Goal: Navigation & Orientation: Understand site structure

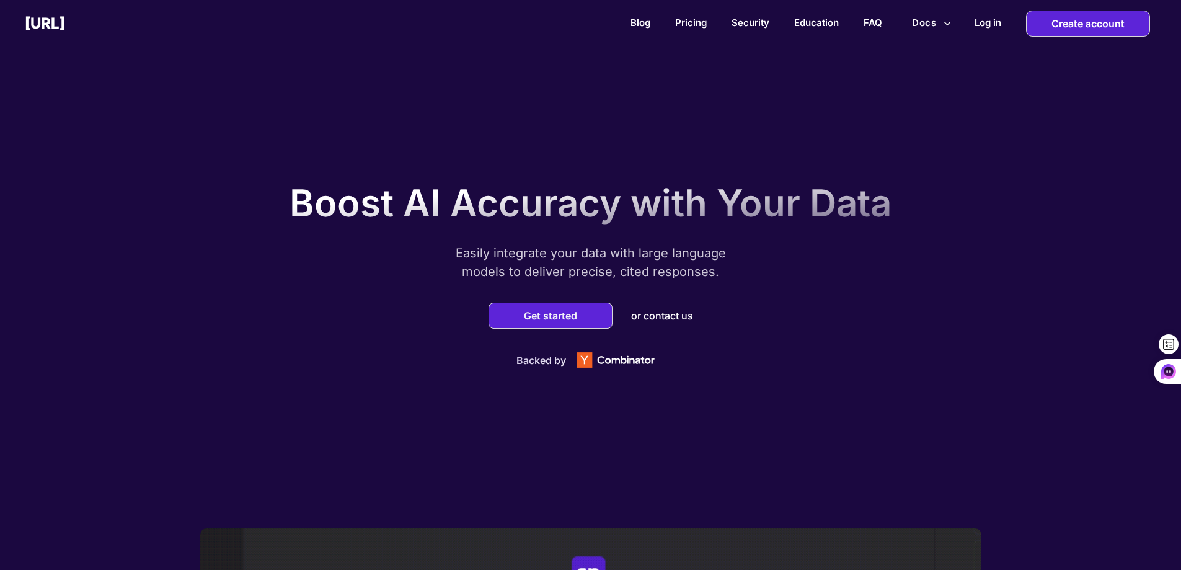
click at [872, 95] on div "Boost AI Accuracy with Your Data Easily integrate your data with large language…" at bounding box center [590, 271] width 1181 height 513
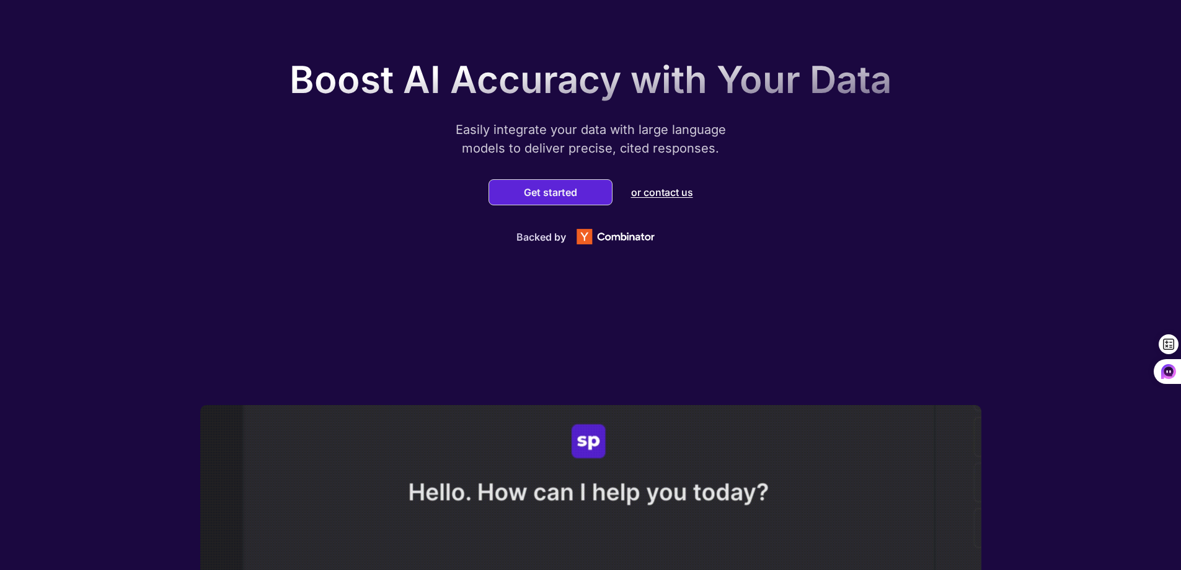
scroll to position [124, 0]
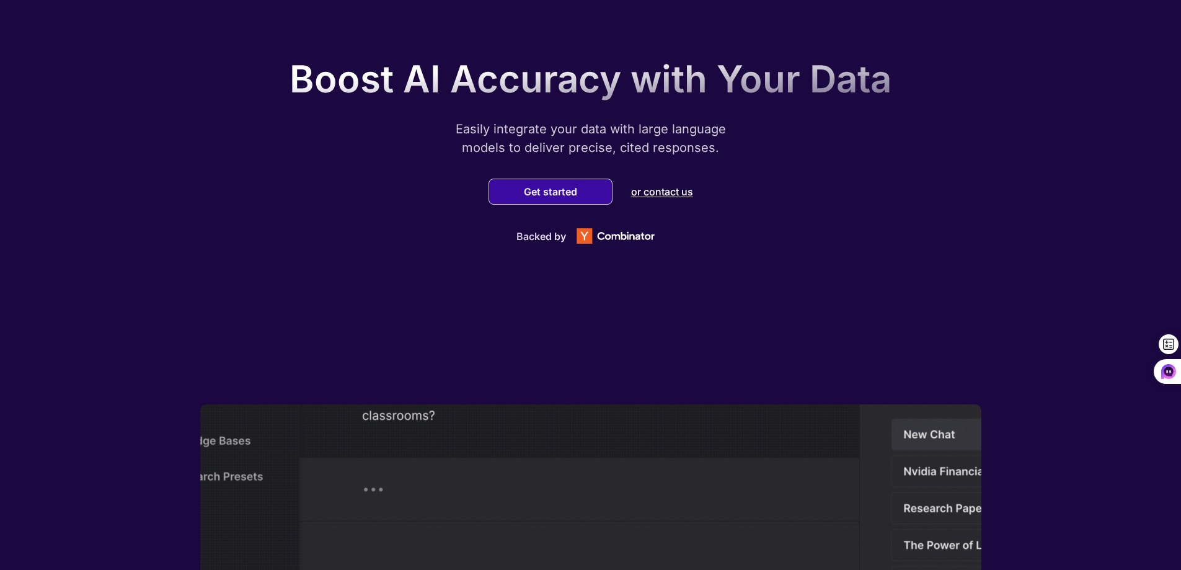
click at [552, 187] on button "Get started" at bounding box center [550, 191] width 61 height 12
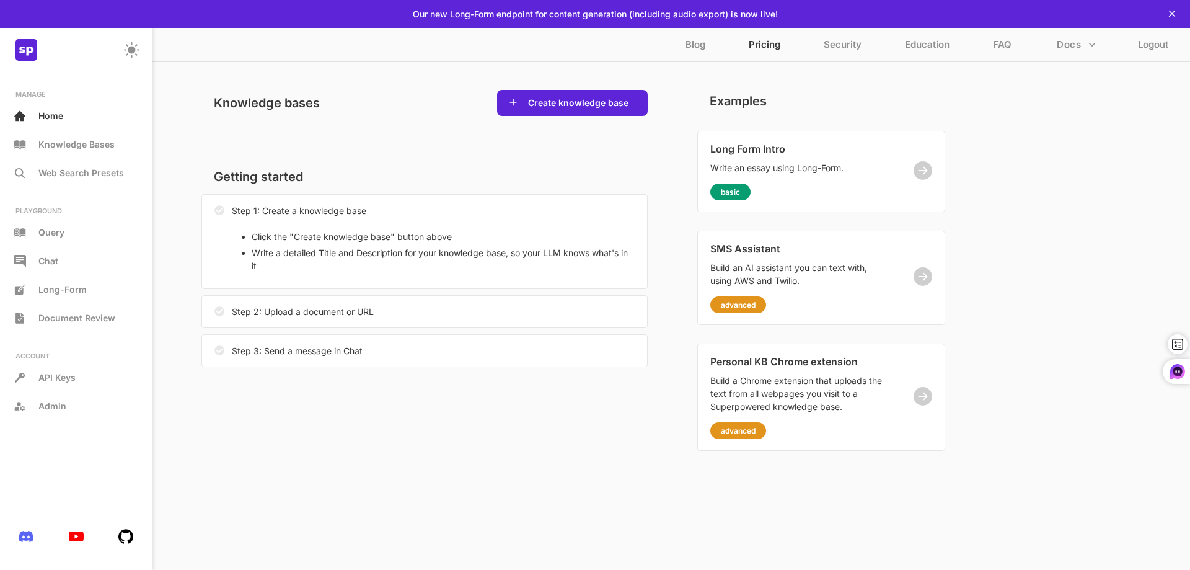
click at [775, 42] on p "Pricing" at bounding box center [765, 47] width 32 height 18
drag, startPoint x: 728, startPoint y: 59, endPoint x: 1056, endPoint y: 167, distance: 344.6
click at [1056, 167] on div "MANAGE Home Knowledge Bases Web Search Presets PLAYGROUND Query Chat Long-Form …" at bounding box center [595, 285] width 1190 height 570
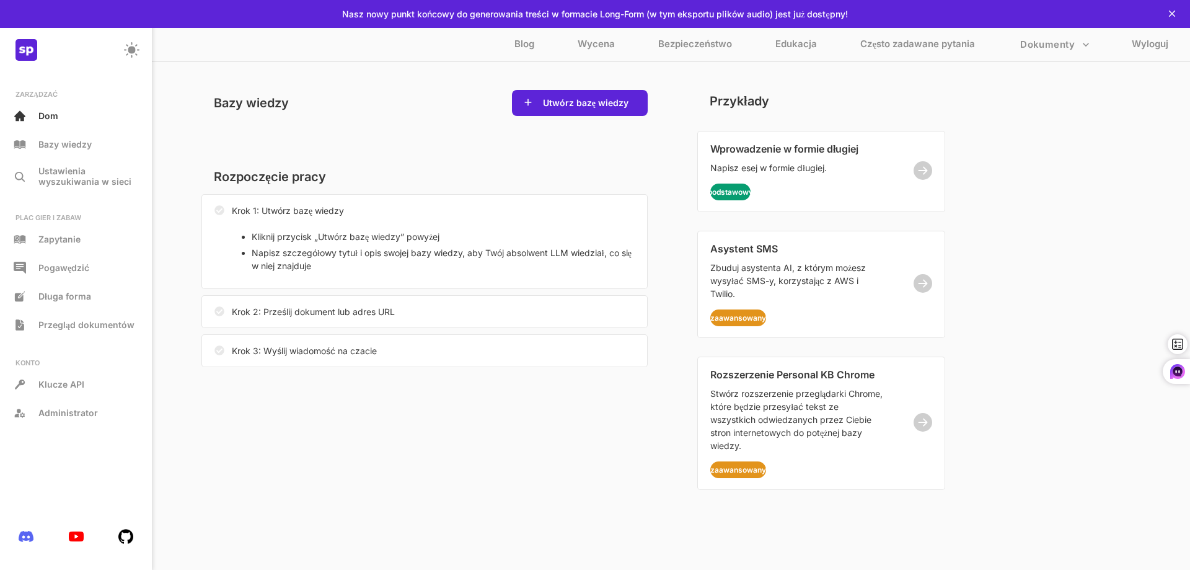
click at [1127, 108] on div "ZARZĄDZAĆ Dom Bazy wiedzy Ustawienia wyszukiwania w sieci PLAC GIER I ZABAW Zap…" at bounding box center [595, 285] width 1190 height 570
click at [914, 45] on font "Często zadawane pytania" at bounding box center [917, 44] width 115 height 12
click at [60, 143] on font "Bazy wiedzy" at bounding box center [64, 144] width 53 height 11
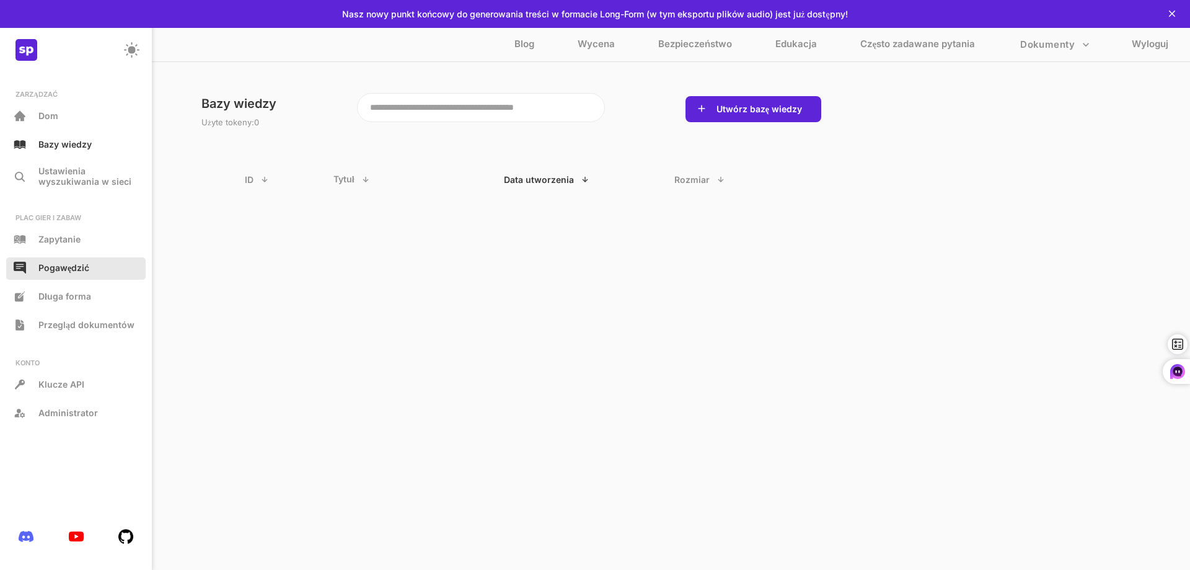
click at [59, 272] on font "Pogawędzić" at bounding box center [63, 267] width 51 height 11
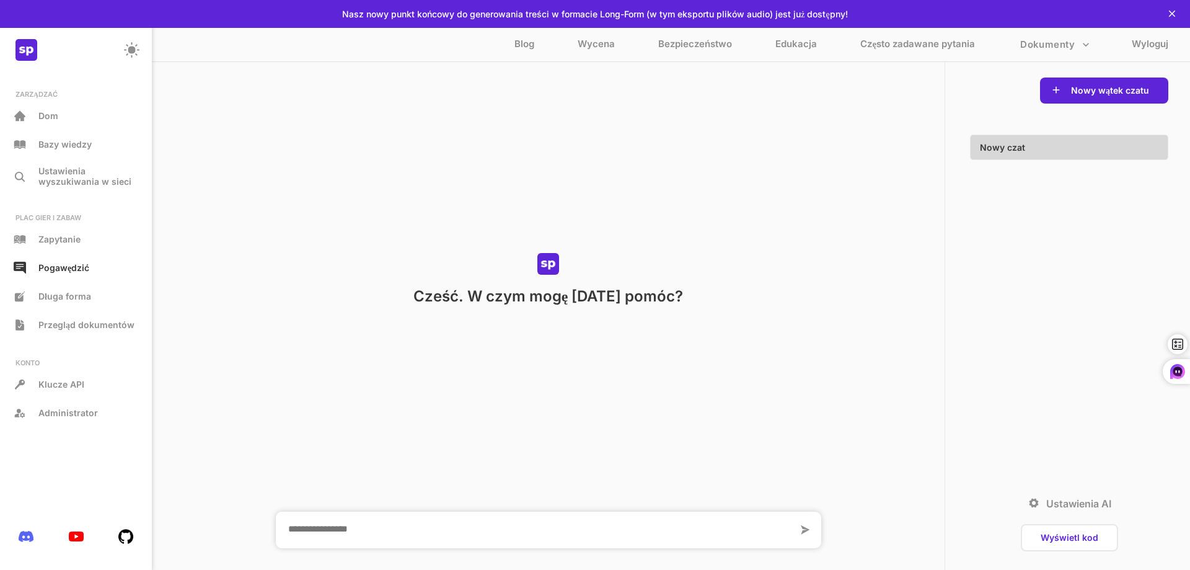
drag, startPoint x: 49, startPoint y: 301, endPoint x: 559, endPoint y: 206, distance: 518.8
click at [559, 206] on div "Cześć. W czym mogę [DATE] pomóc?" at bounding box center [548, 279] width 793 height 440
click at [794, 39] on font "Edukacja" at bounding box center [797, 44] width 42 height 12
drag, startPoint x: 410, startPoint y: 83, endPoint x: 383, endPoint y: 126, distance: 51.3
click at [383, 126] on div "Cześć. W czym mogę [DATE] pomóc?" at bounding box center [548, 279] width 793 height 440
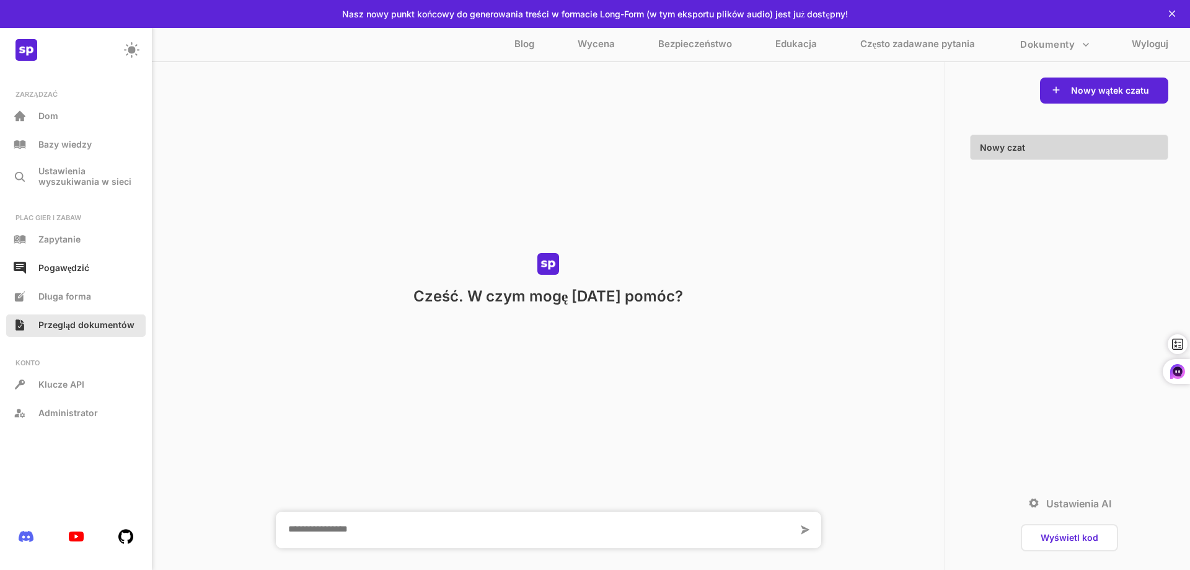
click at [121, 335] on div "Przegląd dokumentów" at bounding box center [75, 325] width 139 height 22
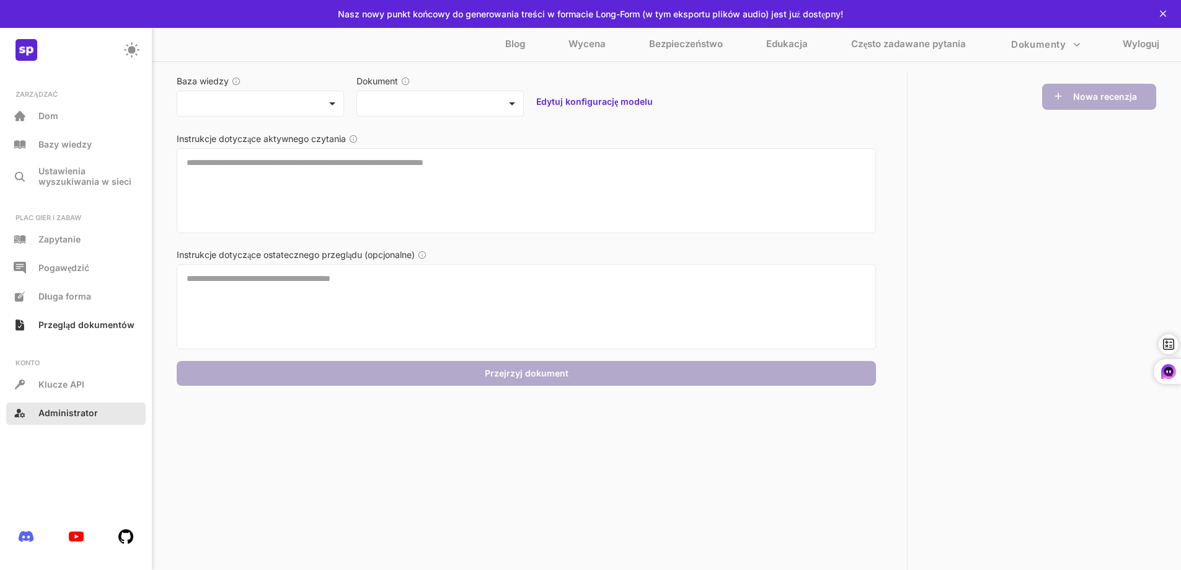
click at [87, 411] on font "Administrator" at bounding box center [68, 412] width 60 height 11
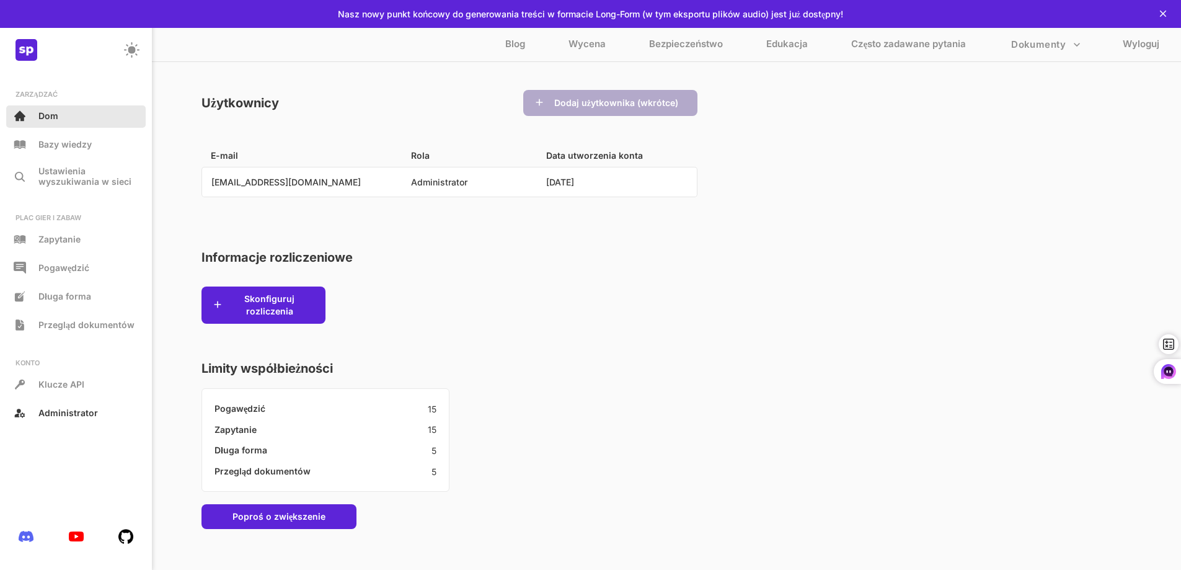
click at [40, 112] on font "Dom" at bounding box center [48, 115] width 20 height 11
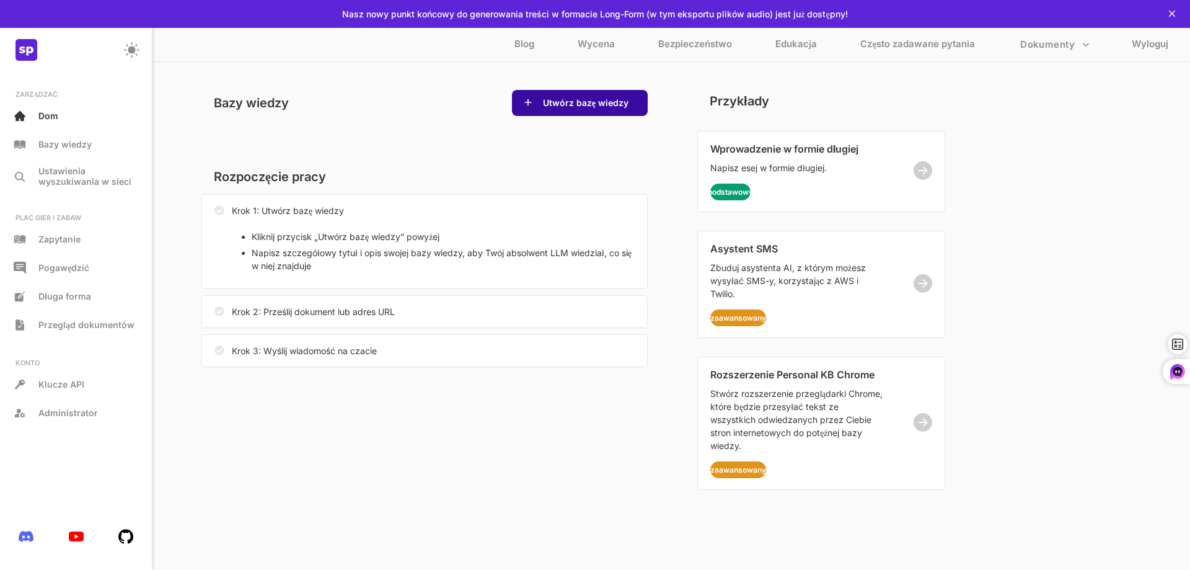
click at [560, 100] on font "Utwórz bazę wiedzy" at bounding box center [586, 102] width 86 height 11
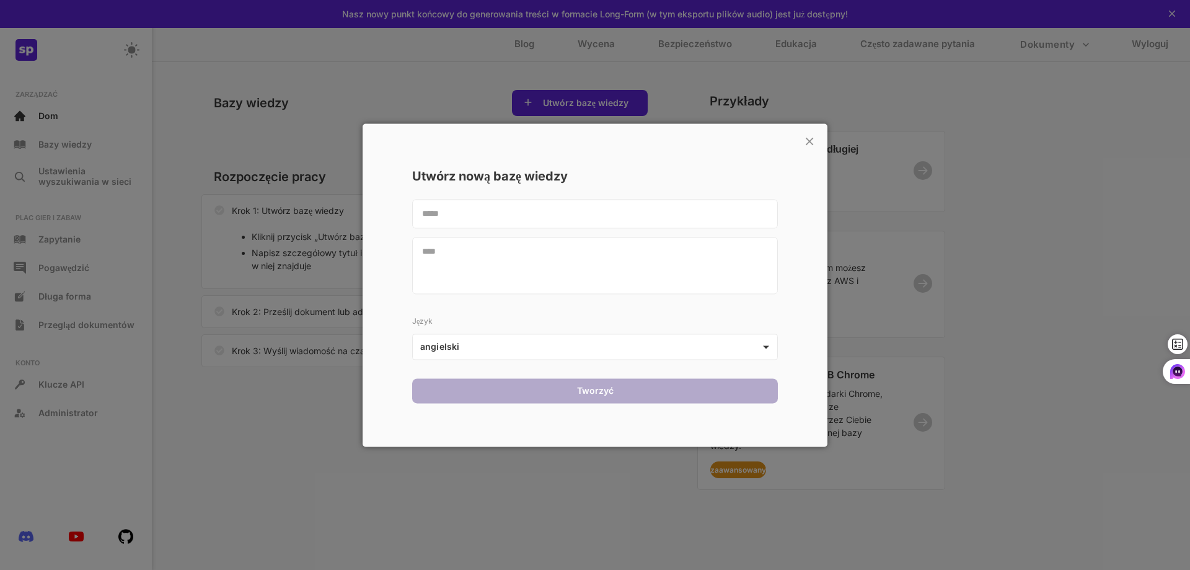
click at [767, 336] on body "Ta aplikacja internetowa nie jest zoptymalizowana pod kątem małych ekranów. Aby…" at bounding box center [595, 285] width 1190 height 570
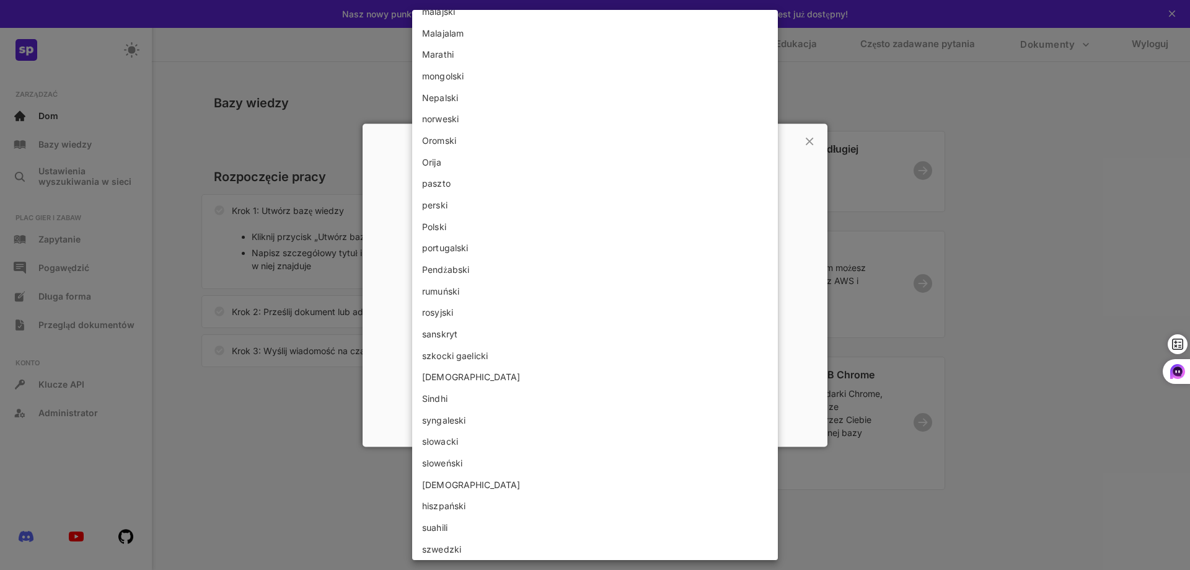
scroll to position [1178, 0]
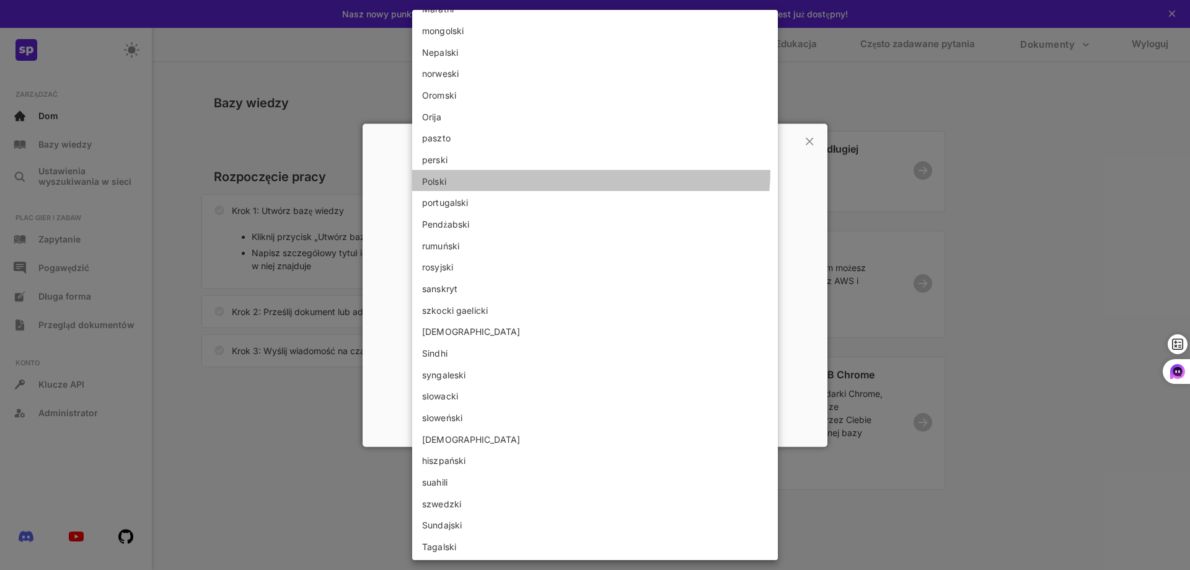
click at [568, 171] on li "Polski" at bounding box center [595, 181] width 366 height 22
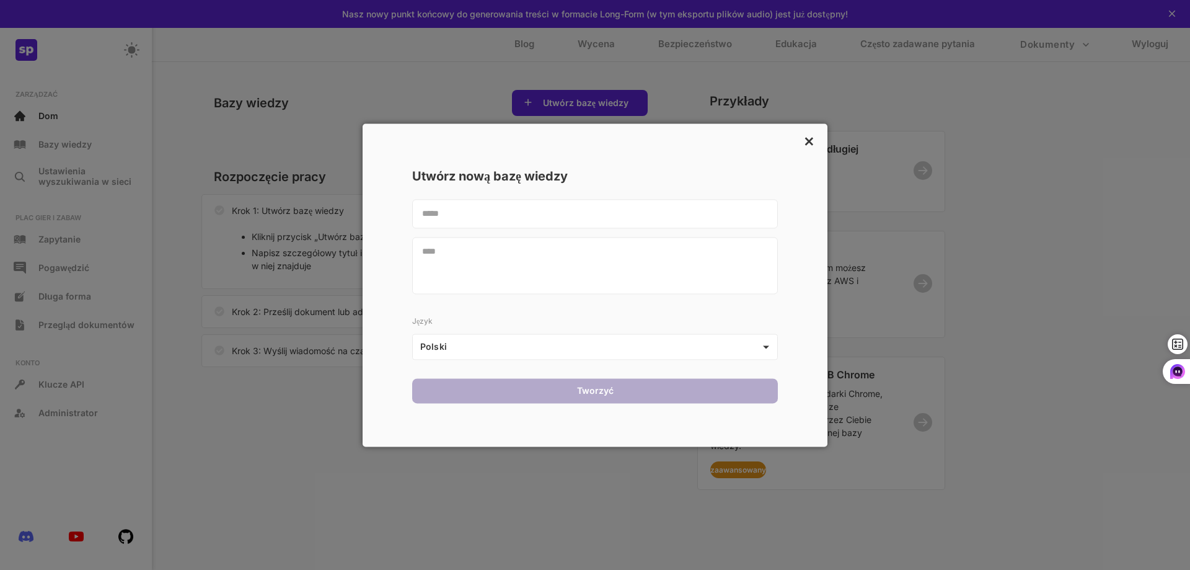
click at [802, 143] on div "×" at bounding box center [808, 142] width 14 height 24
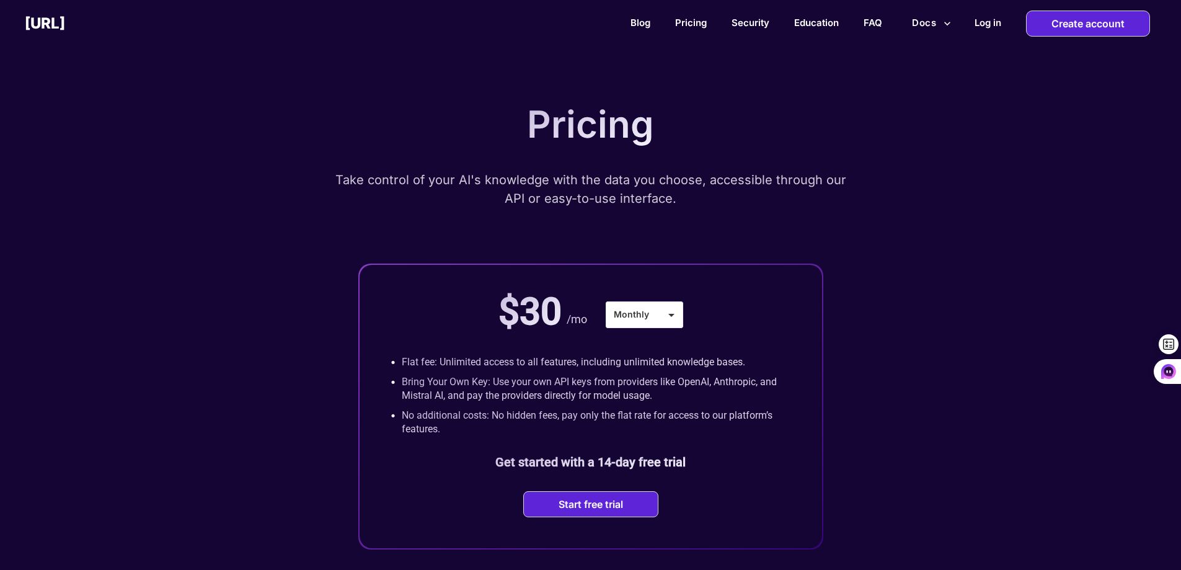
click at [806, 148] on div "Pricing Take control of your AI's knowledge with the data you choose, accessibl…" at bounding box center [591, 322] width 744 height 453
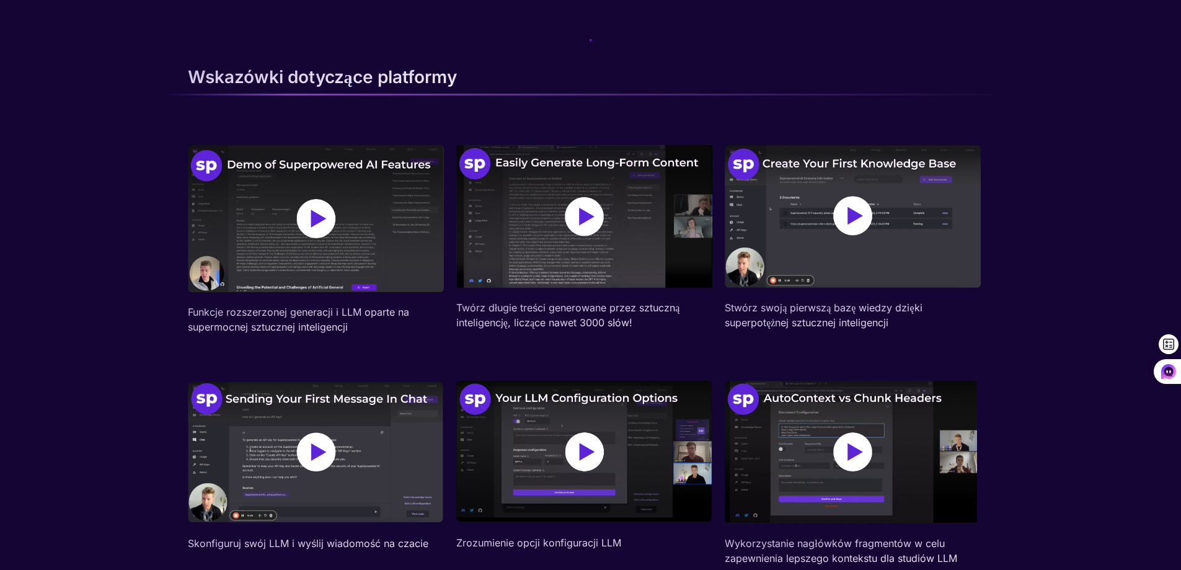
scroll to position [62, 0]
